Goal: Information Seeking & Learning: Find specific fact

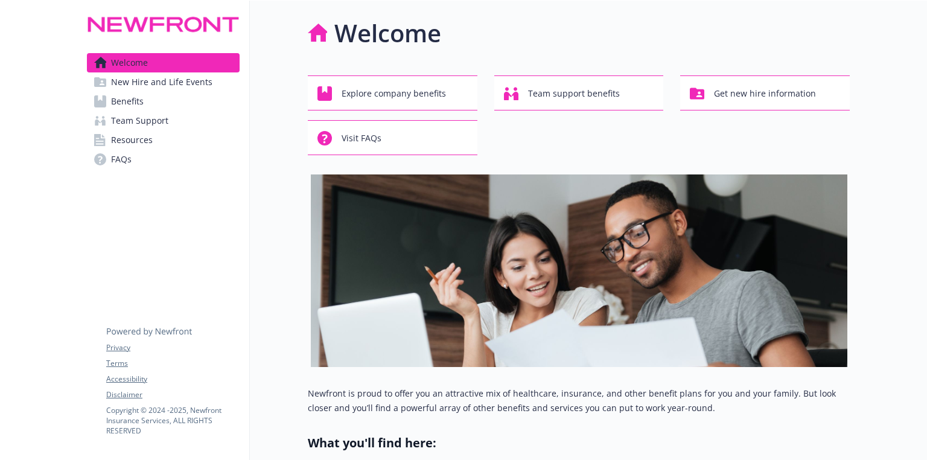
click at [117, 100] on span "Benefits" at bounding box center [127, 101] width 33 height 19
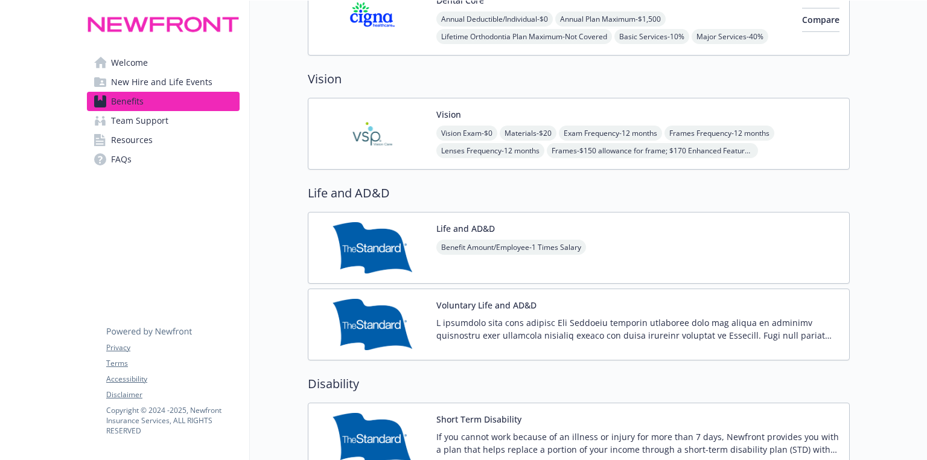
click at [449, 137] on span "Vision Exam - $0" at bounding box center [466, 133] width 61 height 15
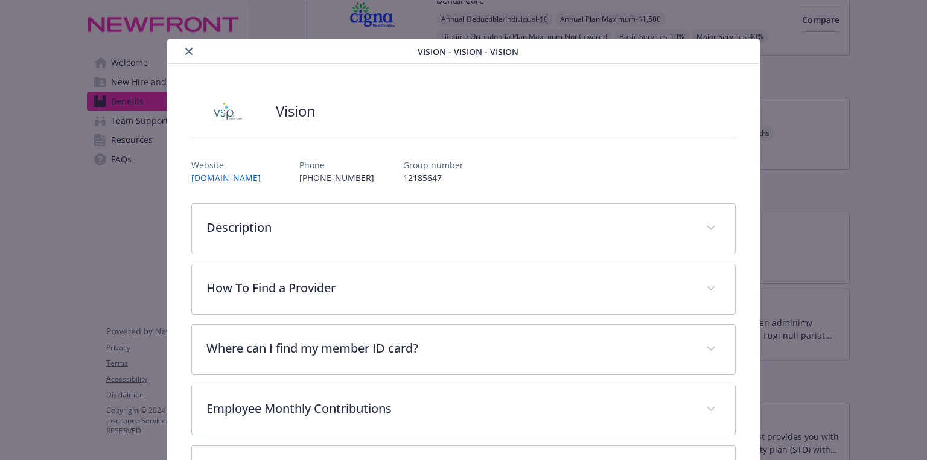
scroll to position [36, 0]
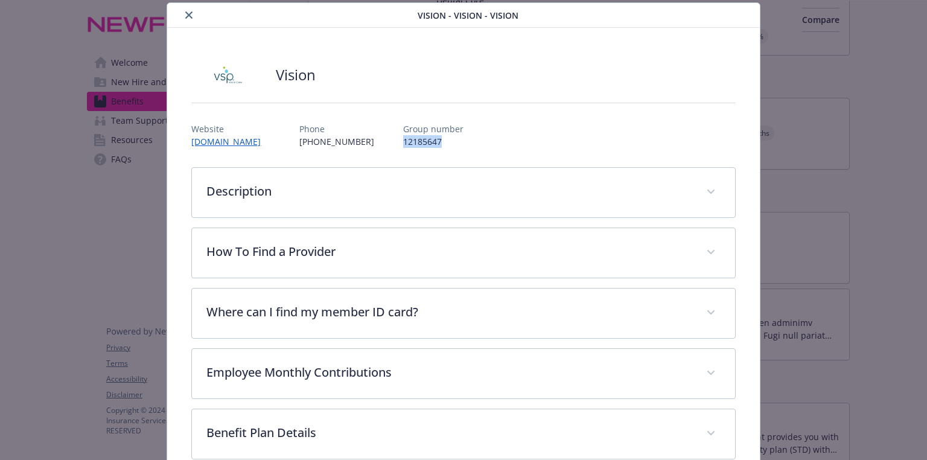
drag, startPoint x: 413, startPoint y: 140, endPoint x: 368, endPoint y: 144, distance: 44.9
click at [368, 144] on div "Website [DOMAIN_NAME] Phone [PHONE_NUMBER] Group number 12185647" at bounding box center [463, 130] width 544 height 35
copy p "12185647"
